Goal: Register for event/course

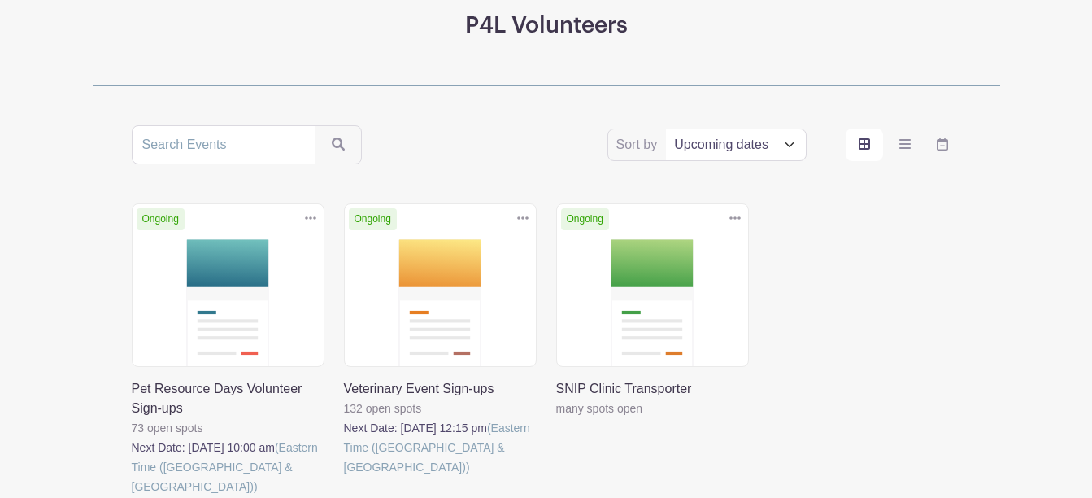
scroll to position [244, 0]
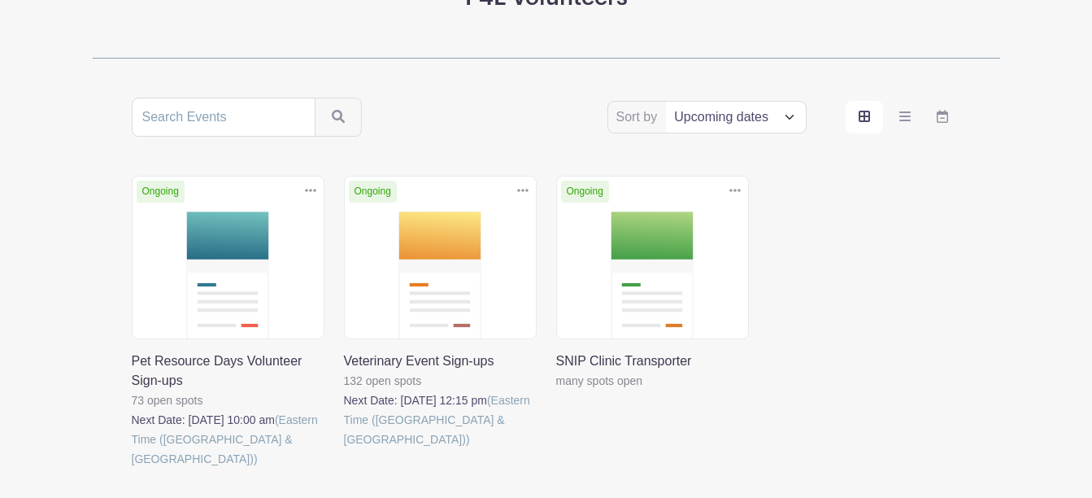
click at [556, 390] on link at bounding box center [556, 390] width 0 height 0
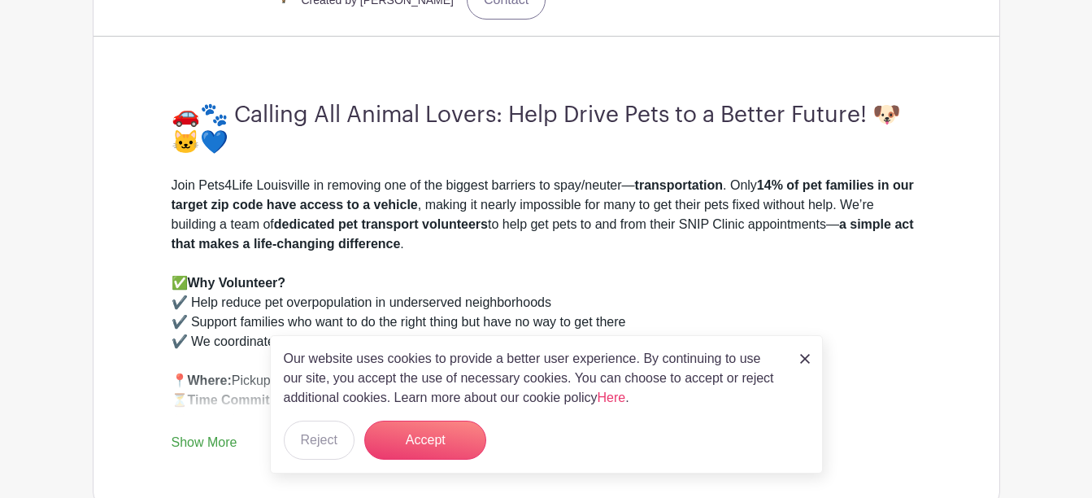
scroll to position [407, 0]
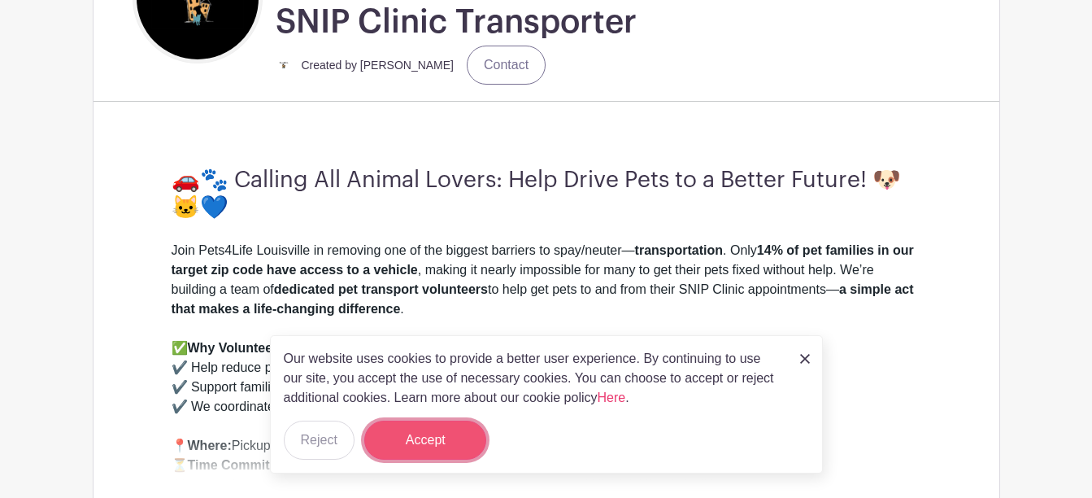
click at [463, 430] on button "Accept" at bounding box center [425, 439] width 122 height 39
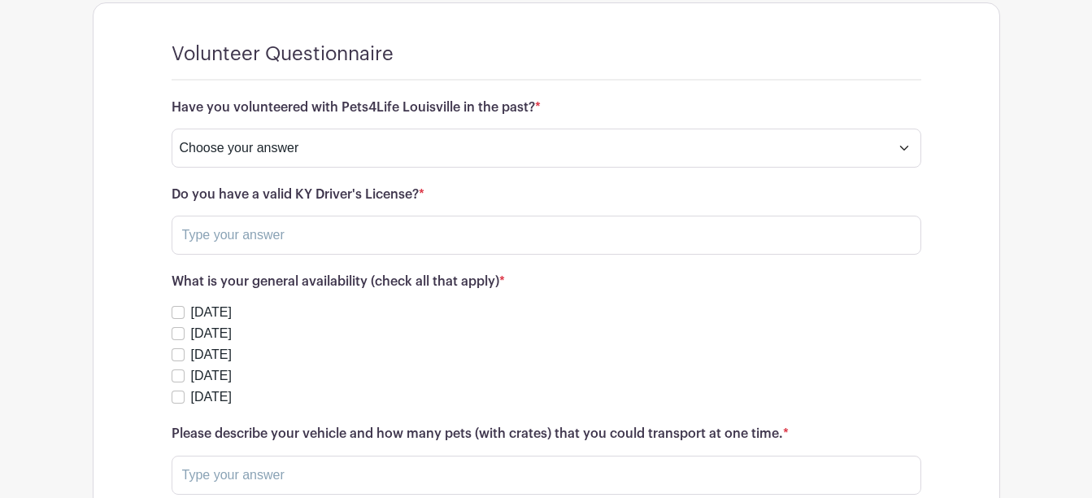
scroll to position [2033, 0]
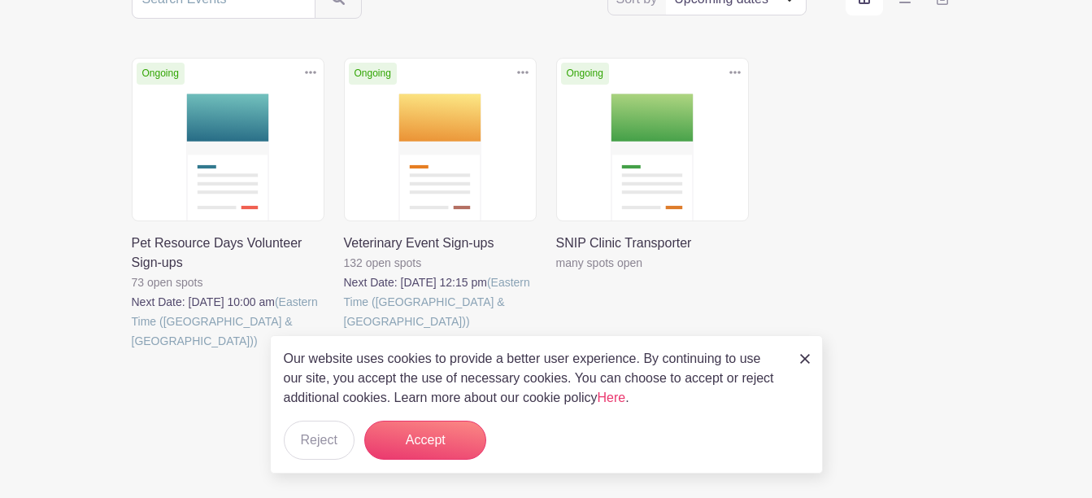
scroll to position [244, 0]
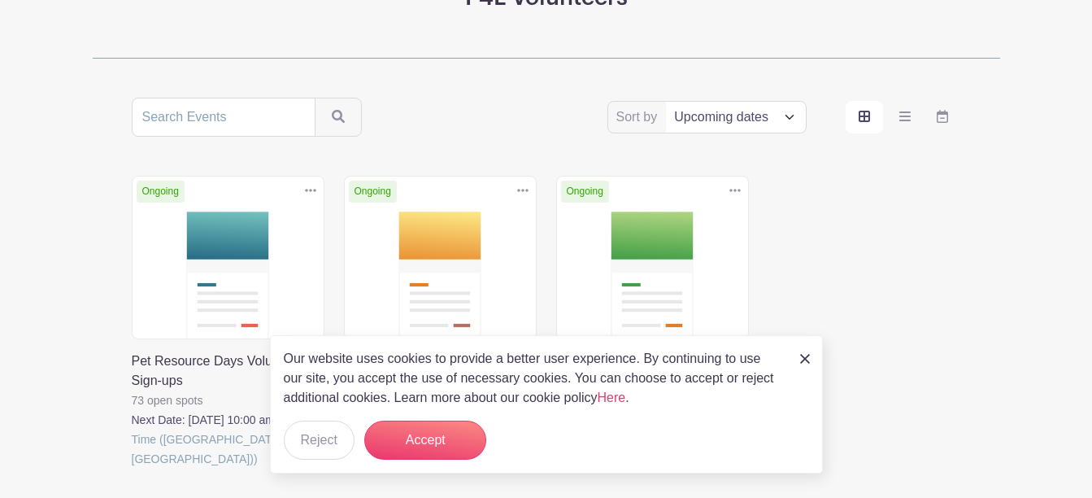
click at [802, 357] on img at bounding box center [805, 359] width 10 height 10
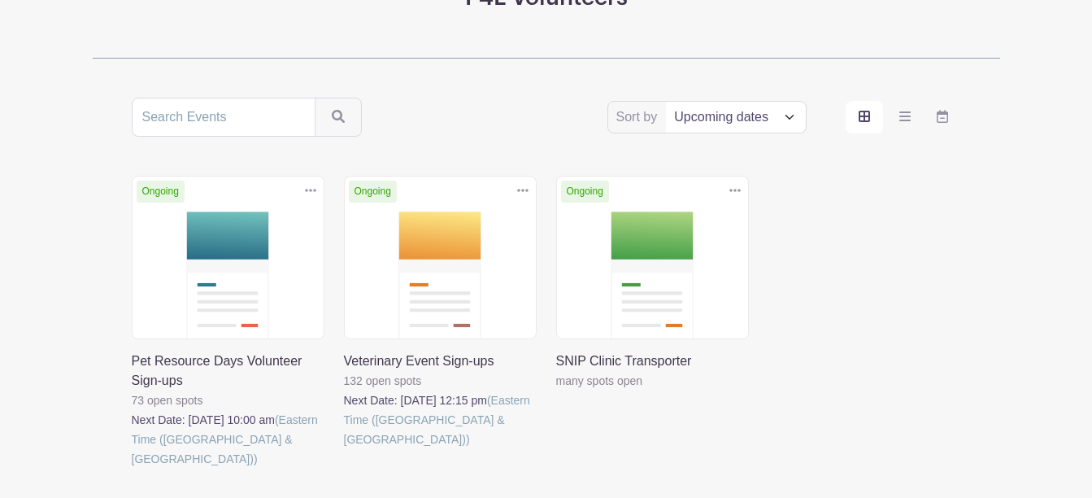
click at [132, 468] on link at bounding box center [132, 468] width 0 height 0
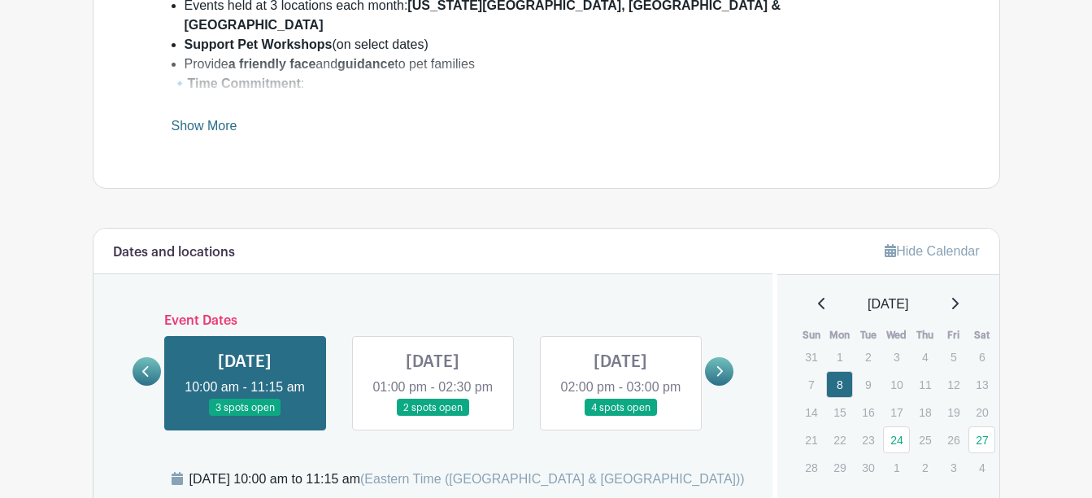
scroll to position [813, 0]
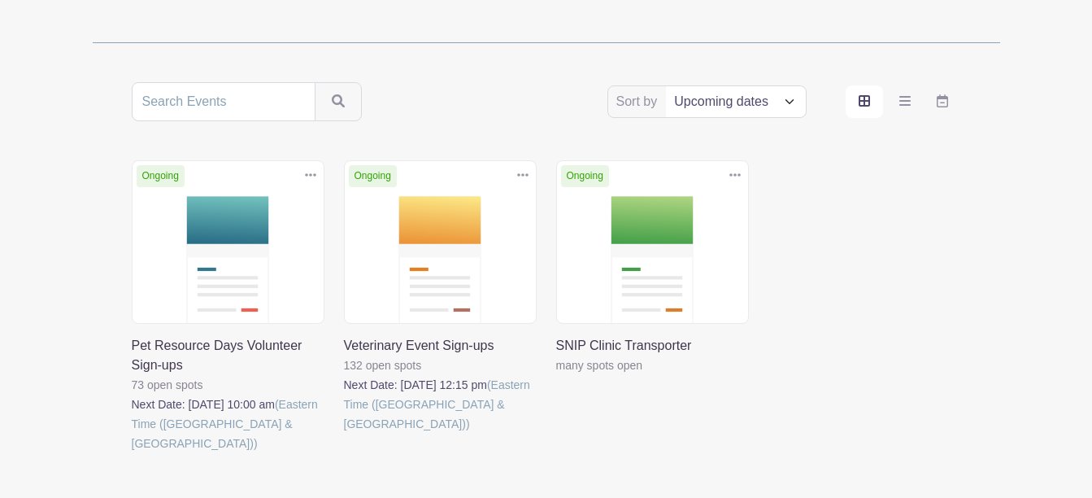
scroll to position [244, 0]
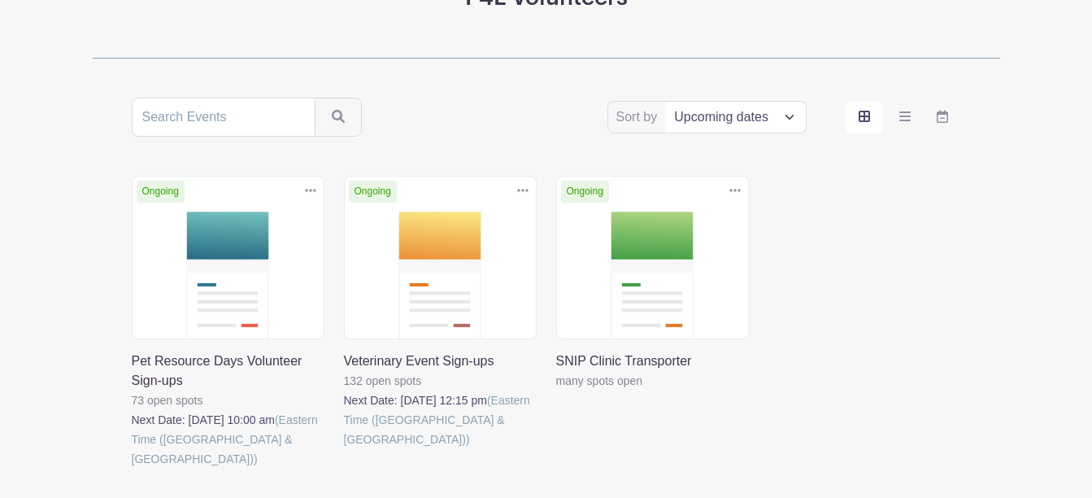
click at [344, 449] on link at bounding box center [344, 449] width 0 height 0
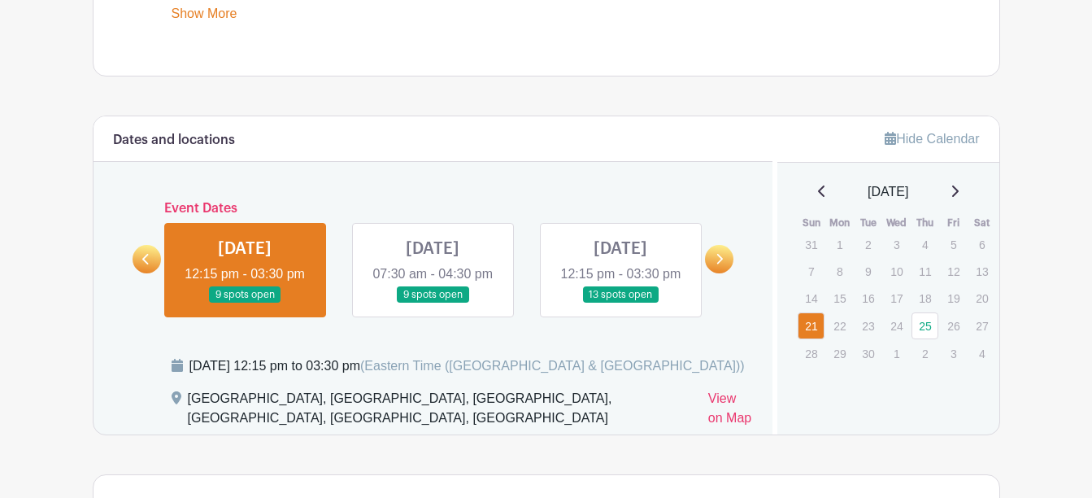
scroll to position [894, 0]
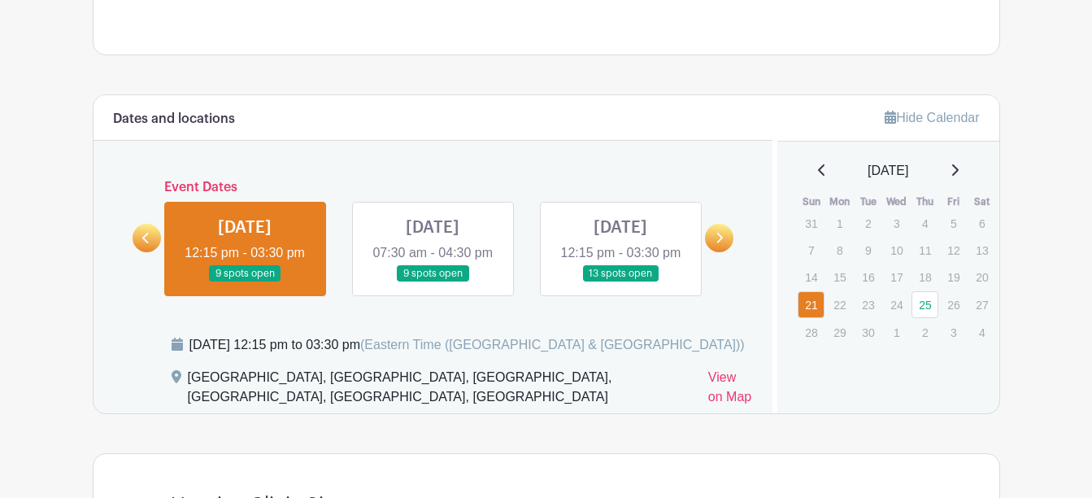
click at [433, 282] on link at bounding box center [433, 282] width 0 height 0
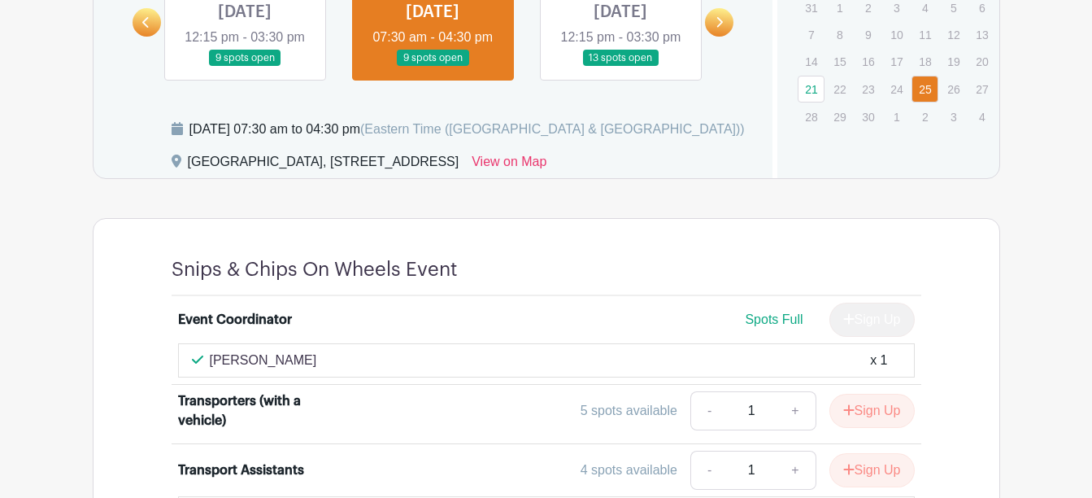
scroll to position [1138, 0]
